Goal: Navigation & Orientation: Find specific page/section

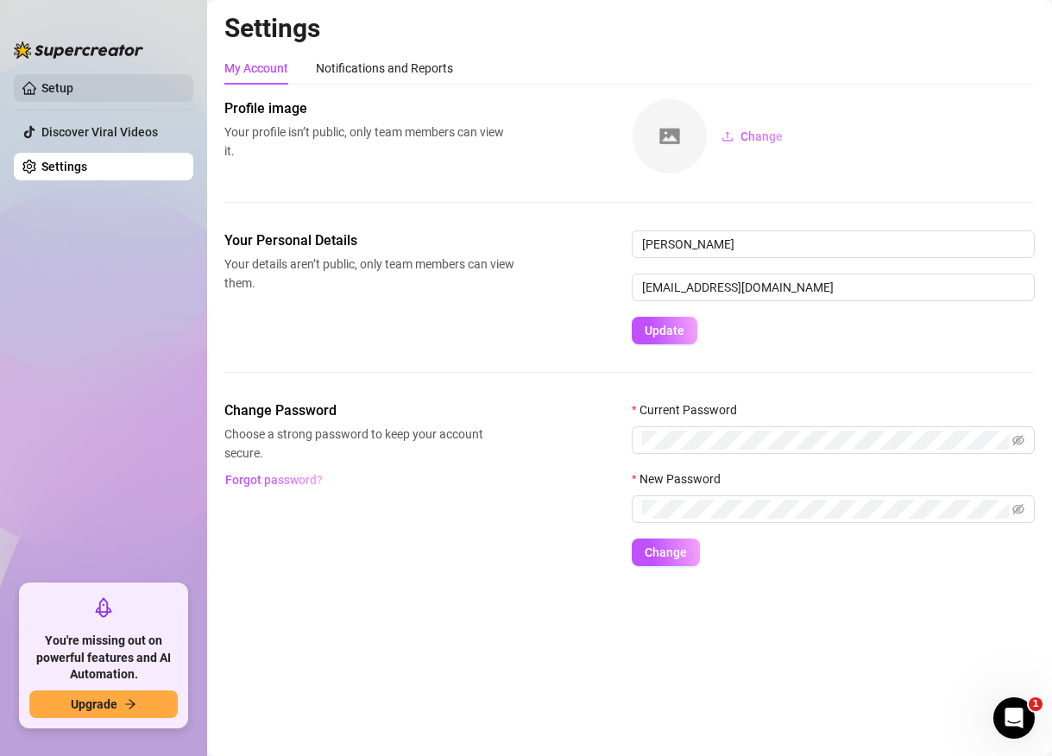
click at [42, 83] on link "Setup" at bounding box center [57, 88] width 32 height 14
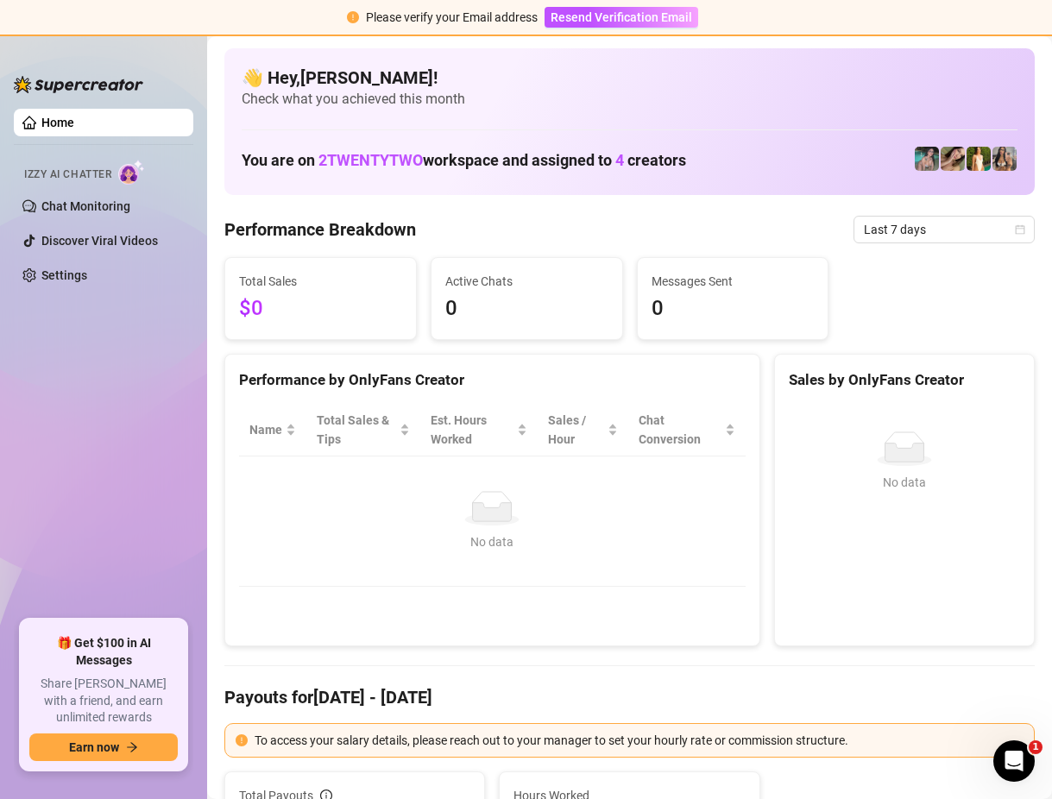
click at [69, 169] on span "Izzy AI Chatter" at bounding box center [67, 175] width 87 height 16
click at [75, 213] on link "Chat Monitoring" at bounding box center [85, 206] width 89 height 14
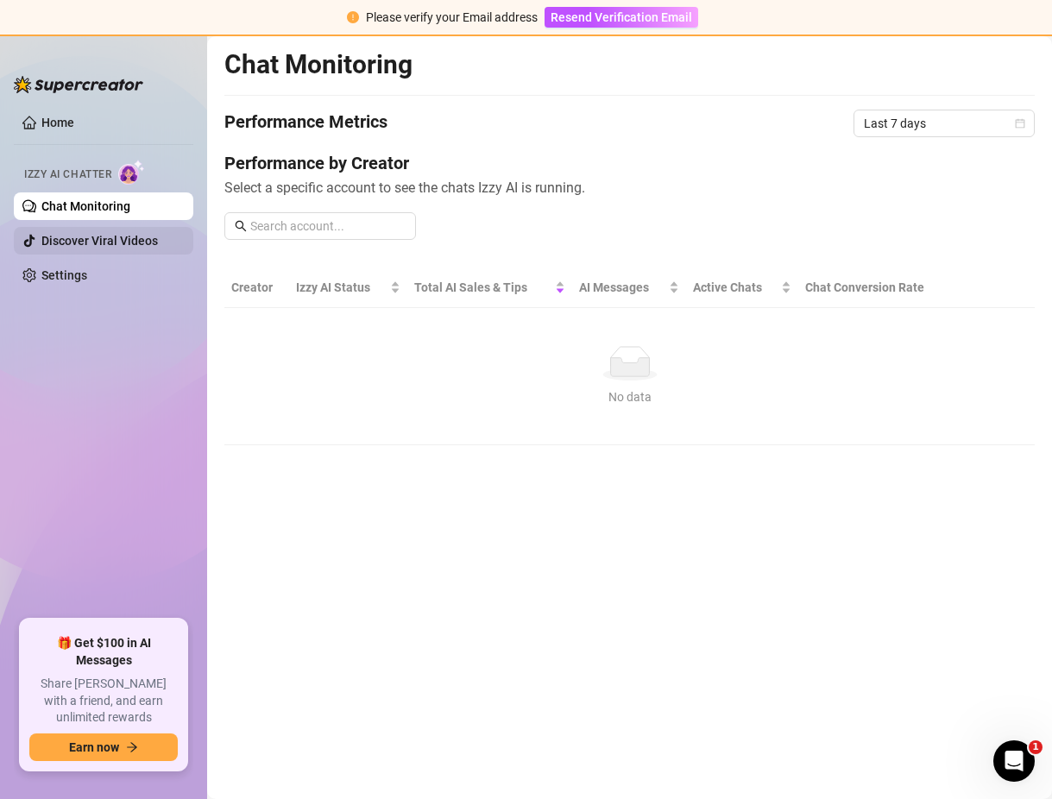
click at [113, 244] on link "Discover Viral Videos" at bounding box center [99, 241] width 117 height 14
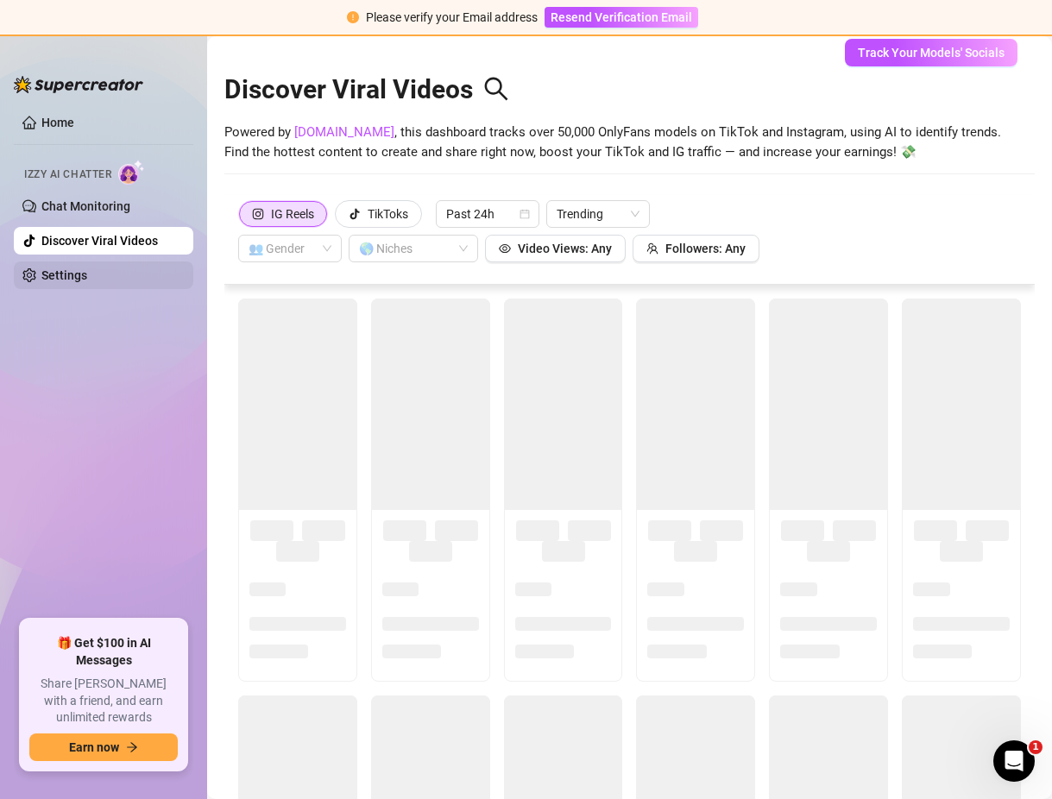
click at [60, 269] on link "Settings" at bounding box center [64, 276] width 46 height 14
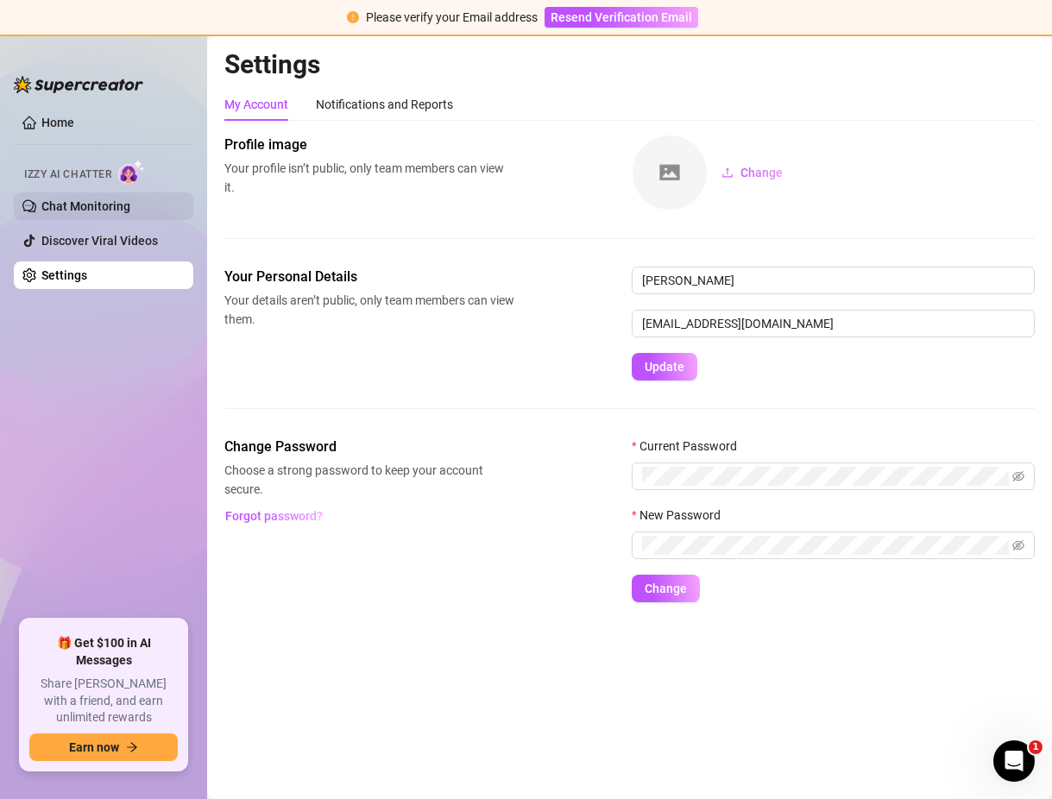
click at [77, 206] on link "Chat Monitoring" at bounding box center [85, 206] width 89 height 14
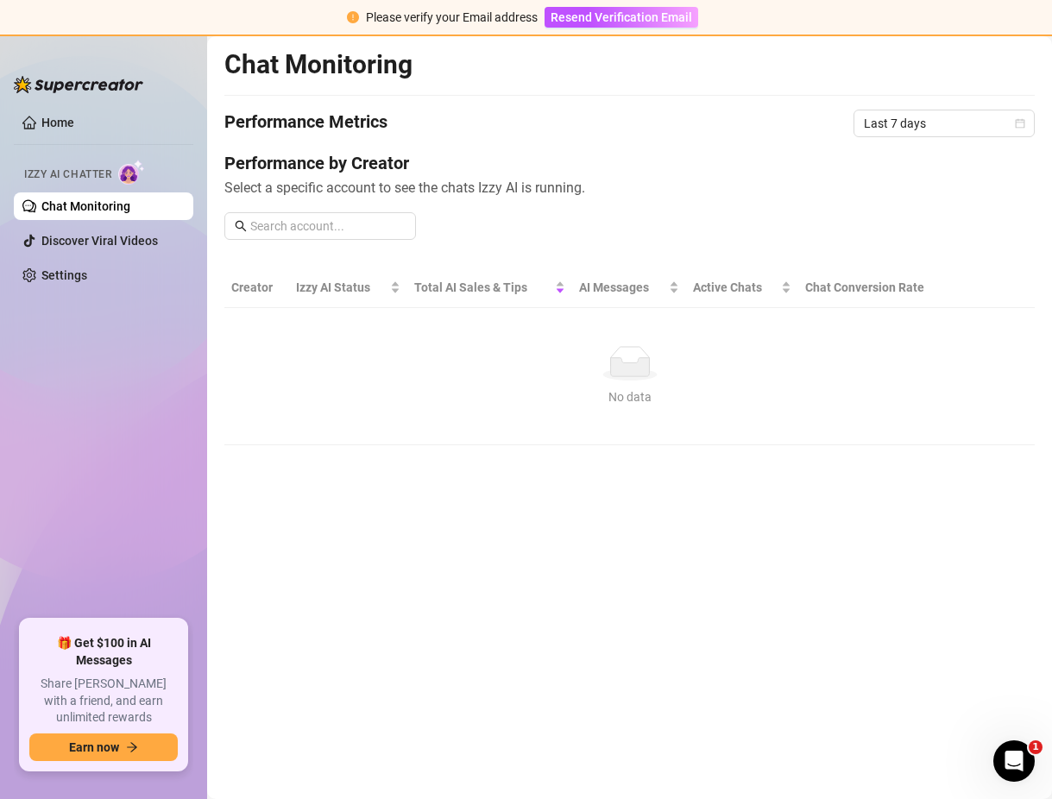
click at [68, 172] on span "Izzy AI Chatter" at bounding box center [67, 175] width 87 height 16
click at [54, 123] on link "Home" at bounding box center [57, 123] width 33 height 14
